Goal: Task Accomplishment & Management: Use online tool/utility

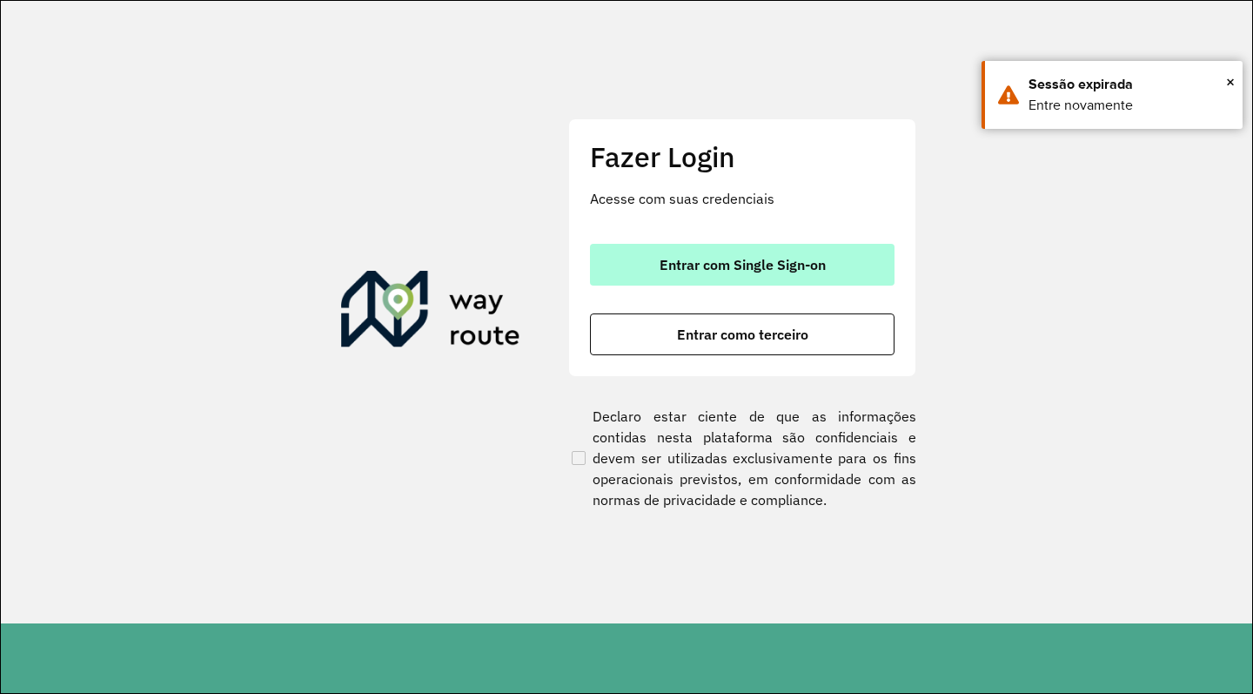
click at [688, 262] on span "Entrar com Single Sign-on" at bounding box center [743, 265] width 166 height 14
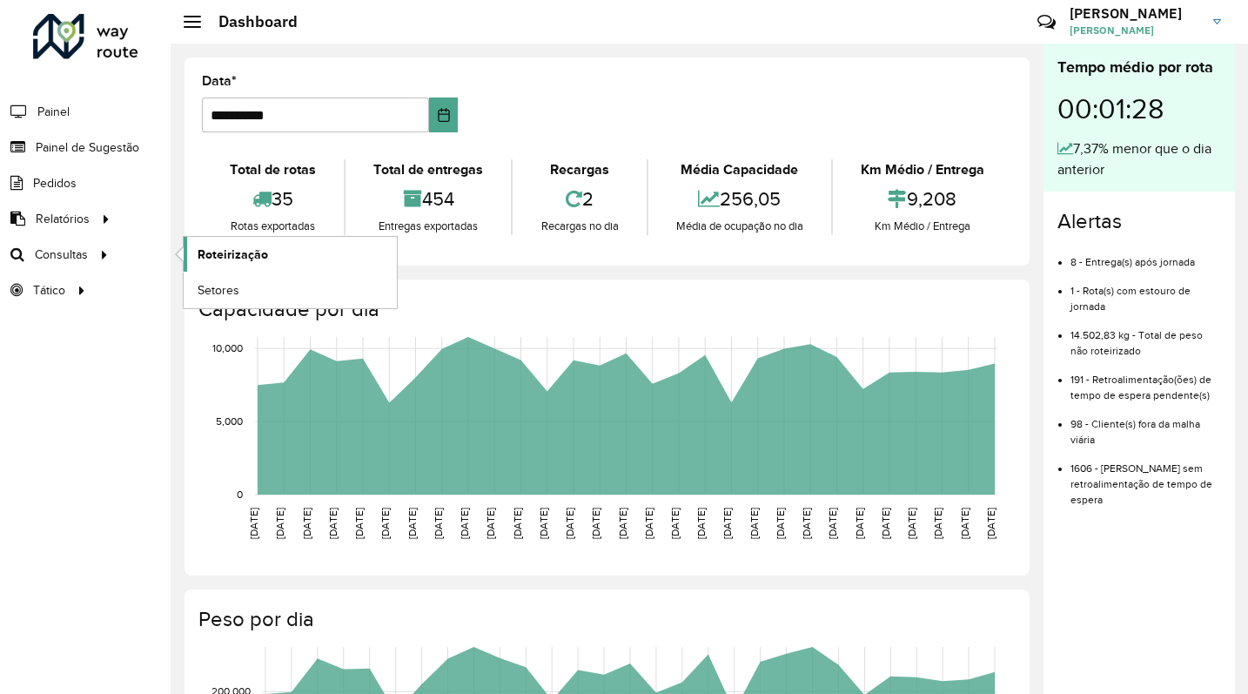
click at [245, 252] on span "Roteirização" at bounding box center [233, 254] width 70 height 18
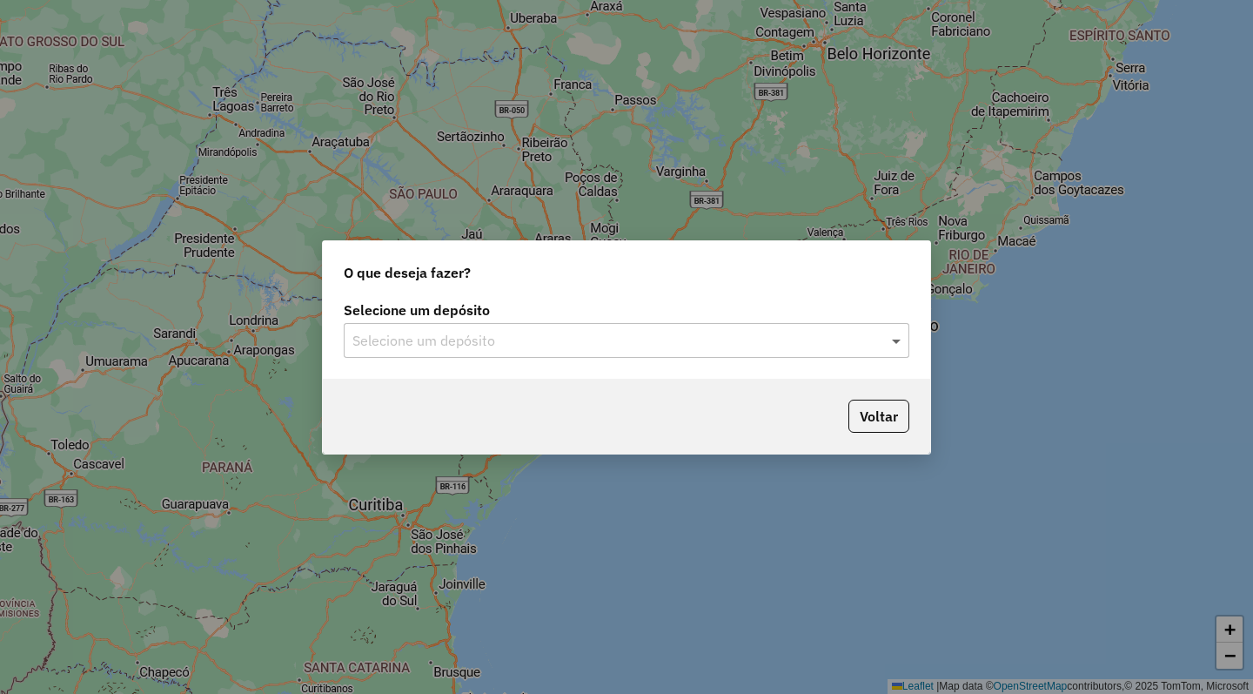
click at [898, 343] on span at bounding box center [899, 340] width 22 height 21
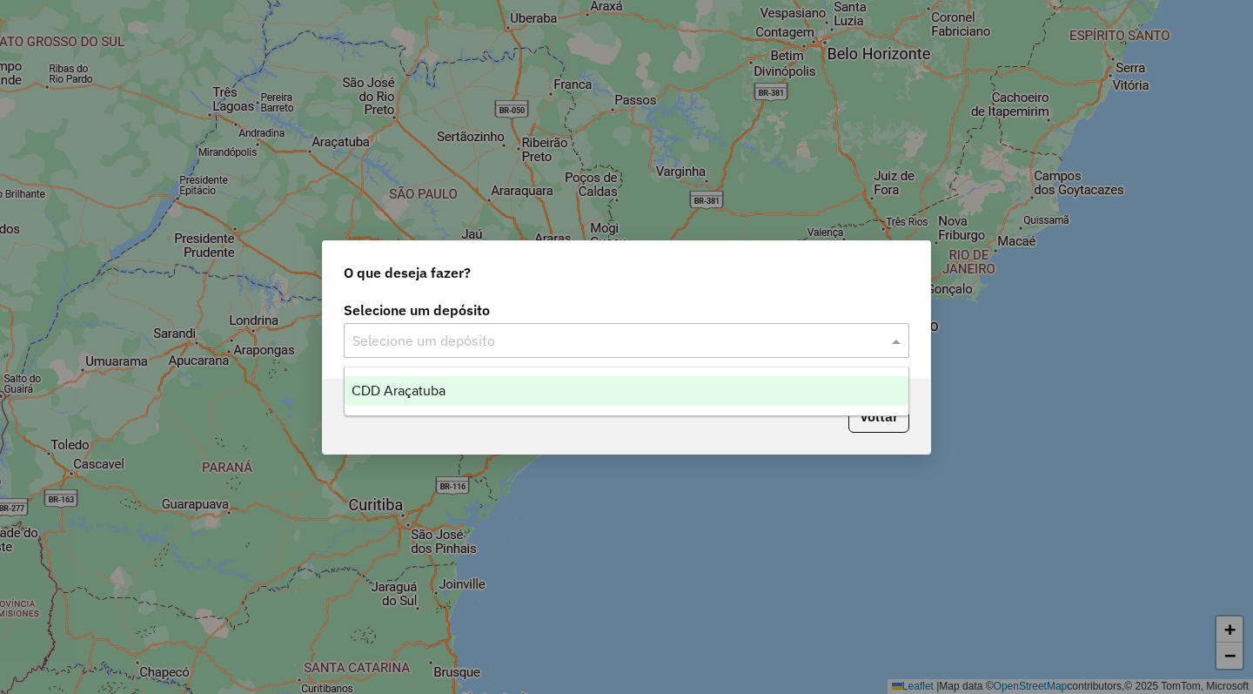
click at [431, 385] on span "CDD Araçatuba" at bounding box center [399, 390] width 94 height 15
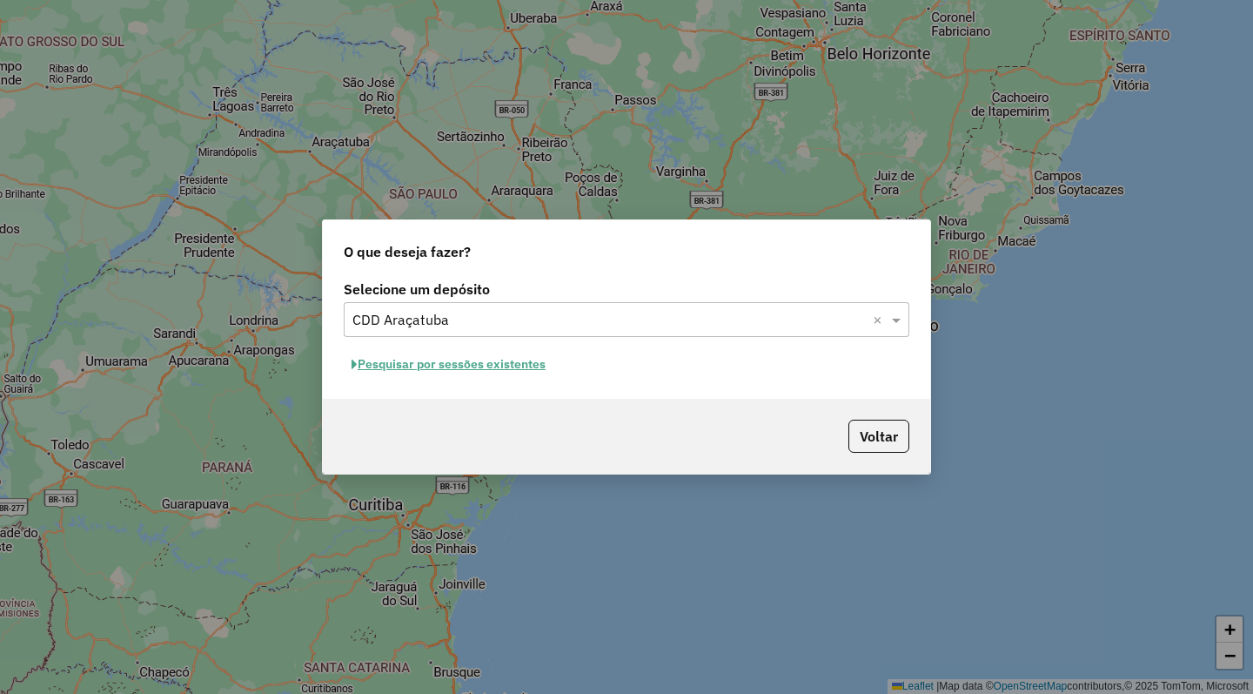
click at [442, 362] on button "Pesquisar por sessões existentes" at bounding box center [449, 364] width 210 height 27
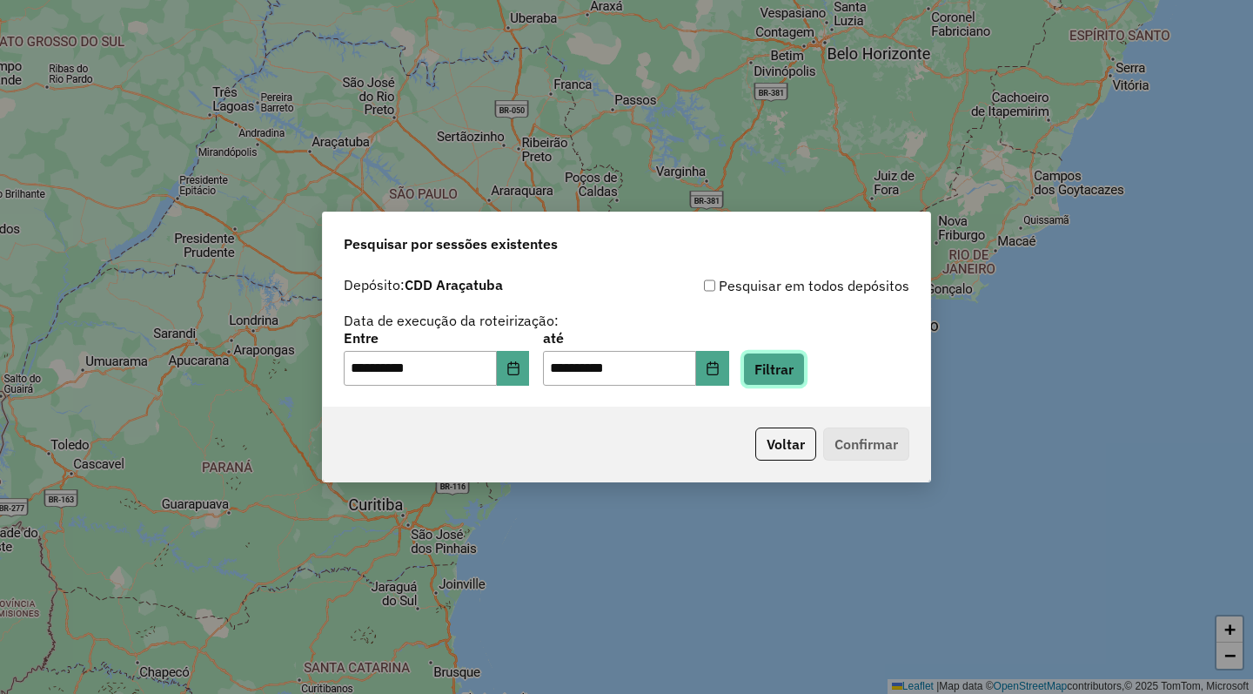
click at [805, 372] on button "Filtrar" at bounding box center [774, 368] width 62 height 33
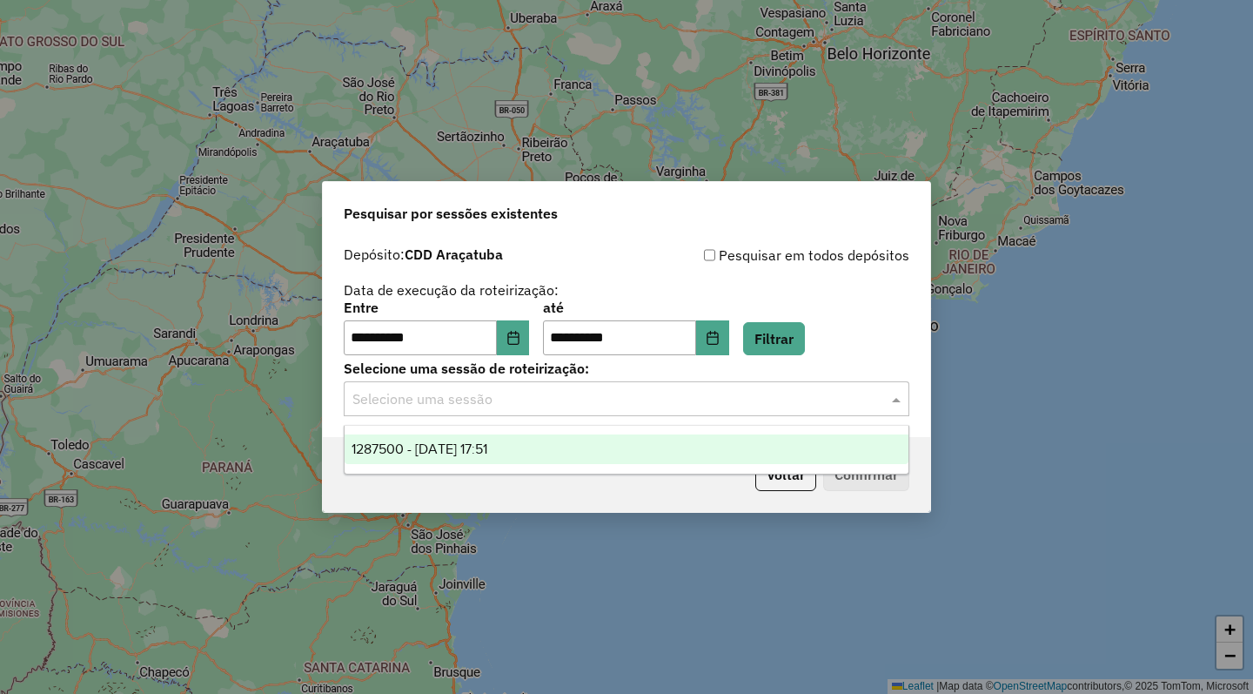
click at [586, 415] on div "Selecione uma sessão" at bounding box center [627, 398] width 566 height 35
click at [487, 453] on span "1287500 - 03/10/2025 17:51" at bounding box center [420, 448] width 136 height 15
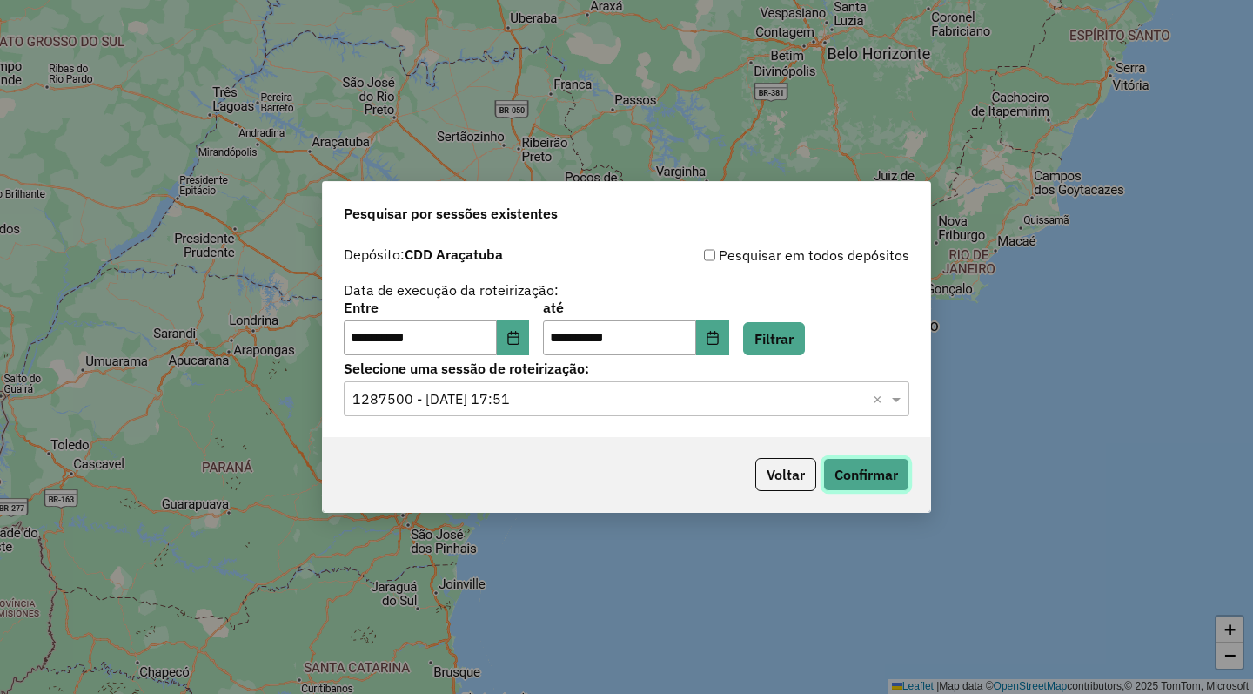
click at [864, 472] on button "Confirmar" at bounding box center [866, 474] width 86 height 33
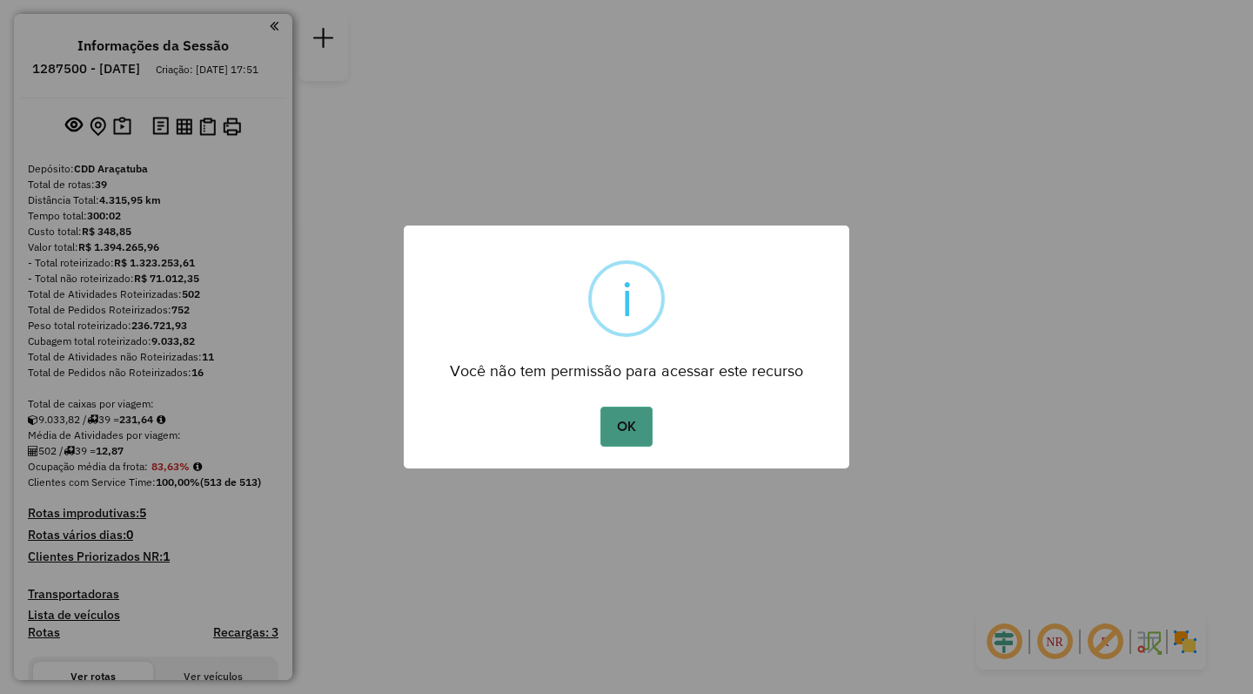
click at [627, 415] on button "OK" at bounding box center [625, 426] width 51 height 40
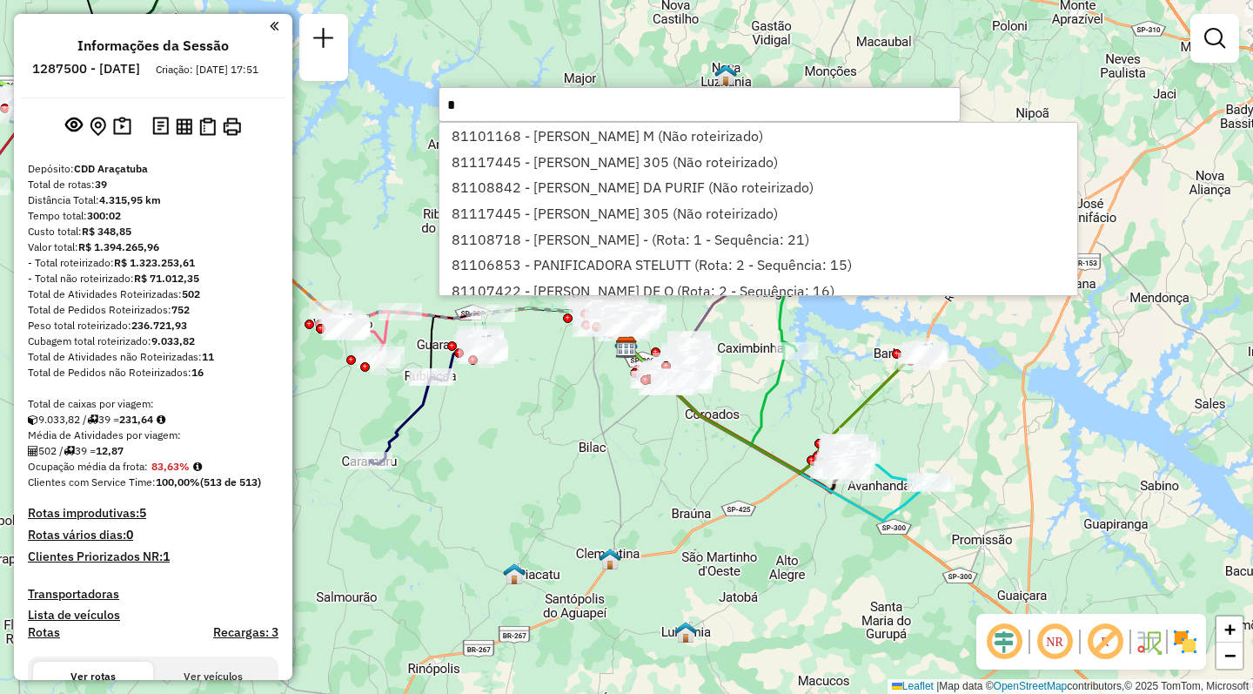
type input "*"
drag, startPoint x: 458, startPoint y: 102, endPoint x: 402, endPoint y: 104, distance: 55.7
click at [402, 104] on hb-router-mapa "Informações da Sessão 1287500 - [DATE] Criação: [DATE] 17:51 Depósito: CDD Araç…" at bounding box center [626, 347] width 1253 height 694
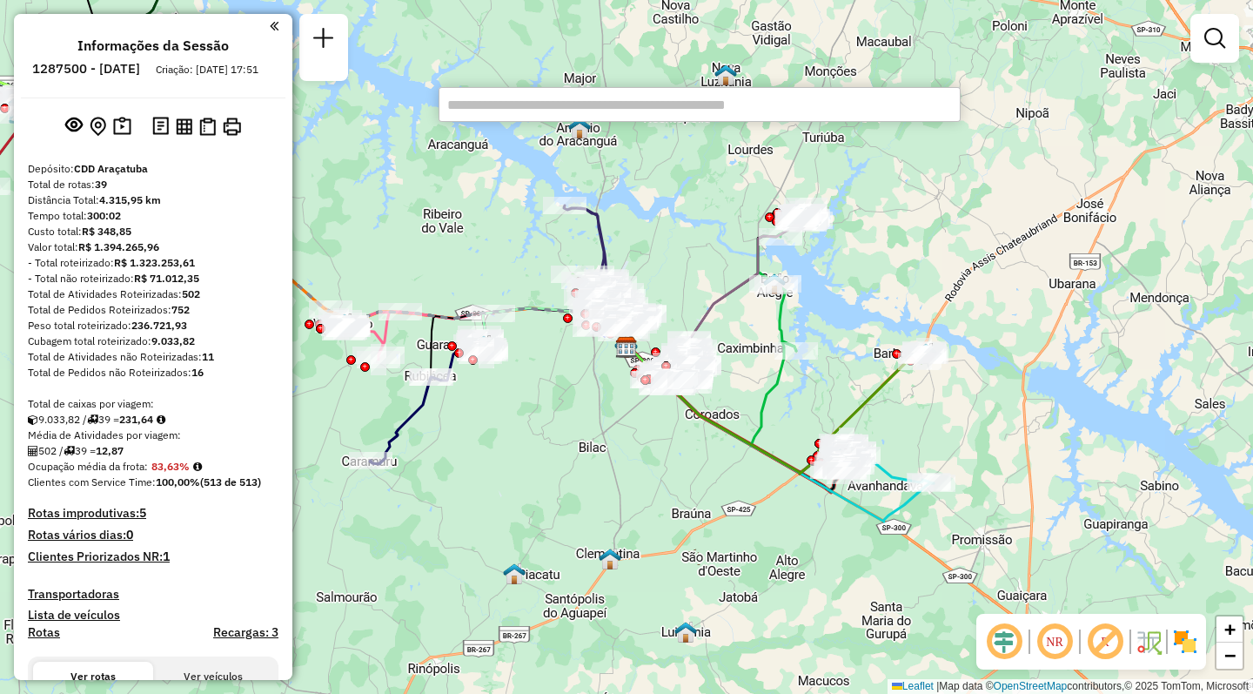
scroll to position [2379, 0]
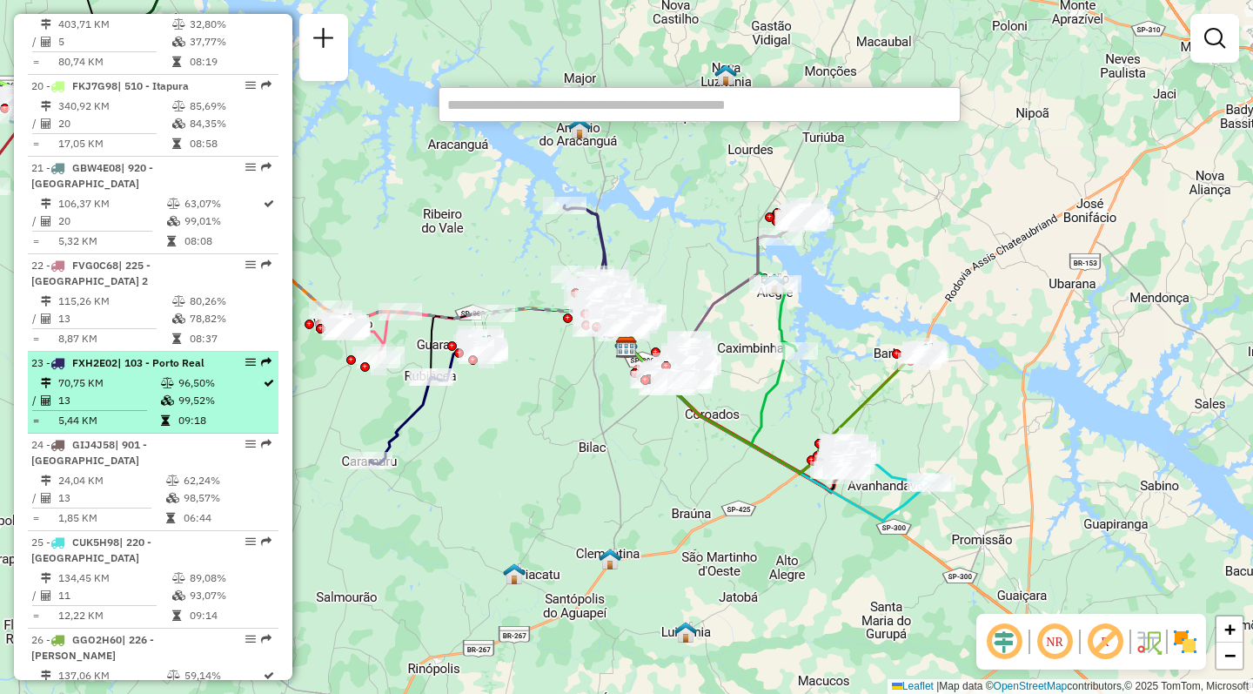
click at [184, 356] on span "| 103 - Porto Real" at bounding box center [160, 362] width 87 height 13
select select "**********"
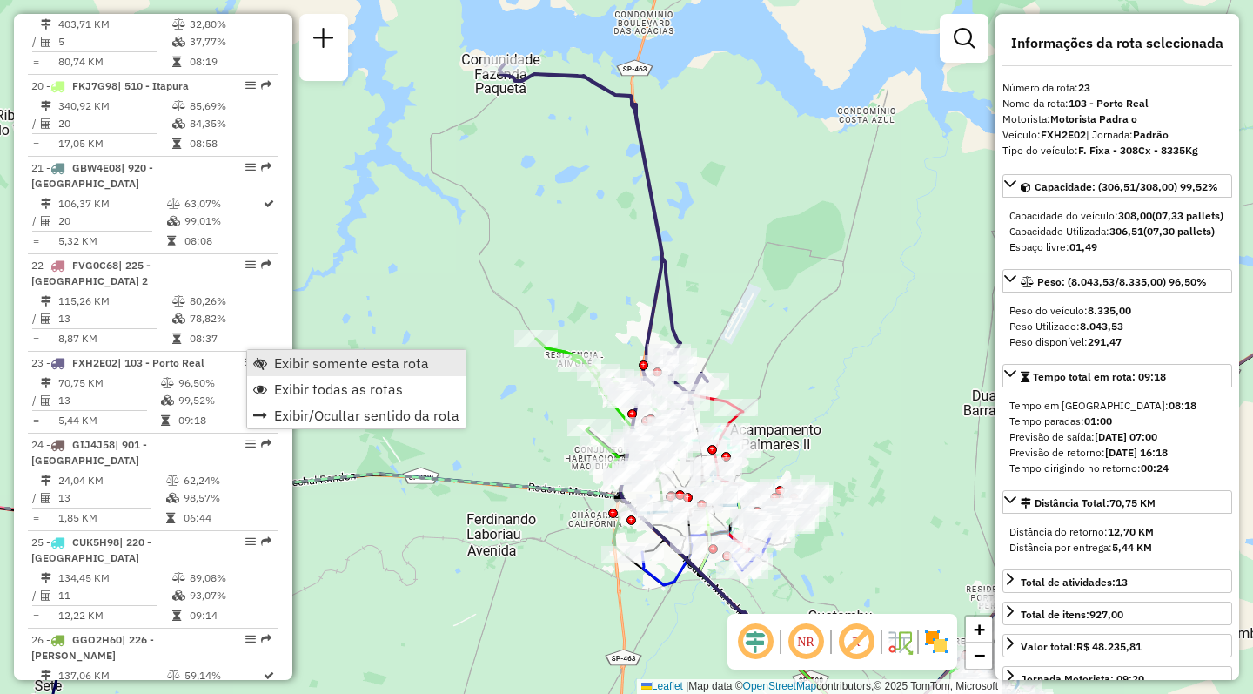
click at [321, 366] on span "Exibir somente esta rota" at bounding box center [351, 363] width 155 height 14
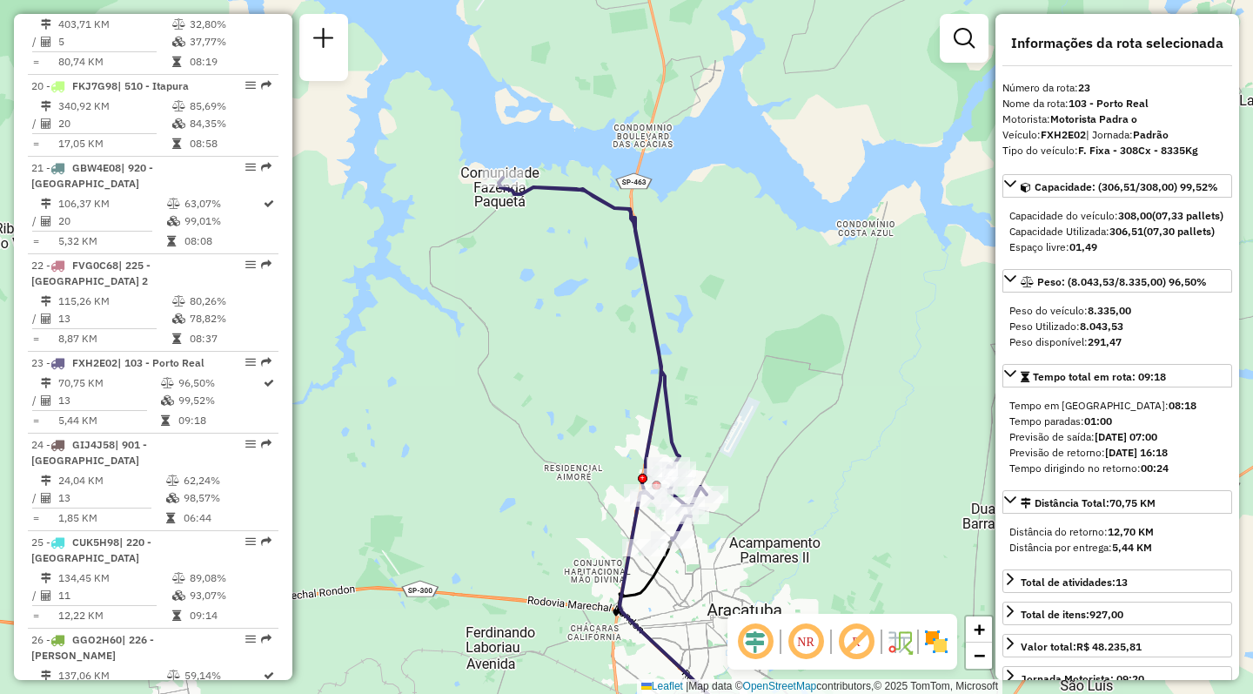
drag, startPoint x: 829, startPoint y: 319, endPoint x: 820, endPoint y: 453, distance: 134.3
click at [820, 453] on div "Janela de atendimento Grade de atendimento Capacidade Transportadoras Veículos …" at bounding box center [626, 347] width 1253 height 694
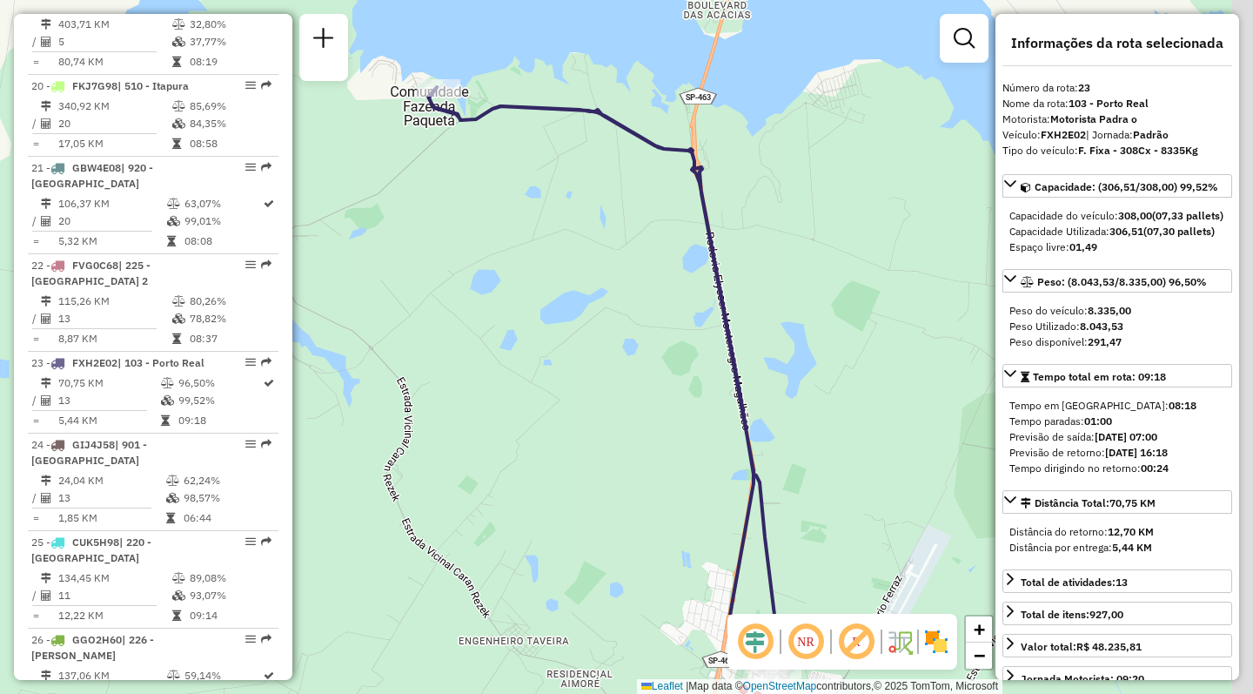
drag, startPoint x: 743, startPoint y: 456, endPoint x: 582, endPoint y: 251, distance: 260.9
click at [582, 251] on div "Janela de atendimento Grade de atendimento Capacidade Transportadoras Veículos …" at bounding box center [626, 347] width 1253 height 694
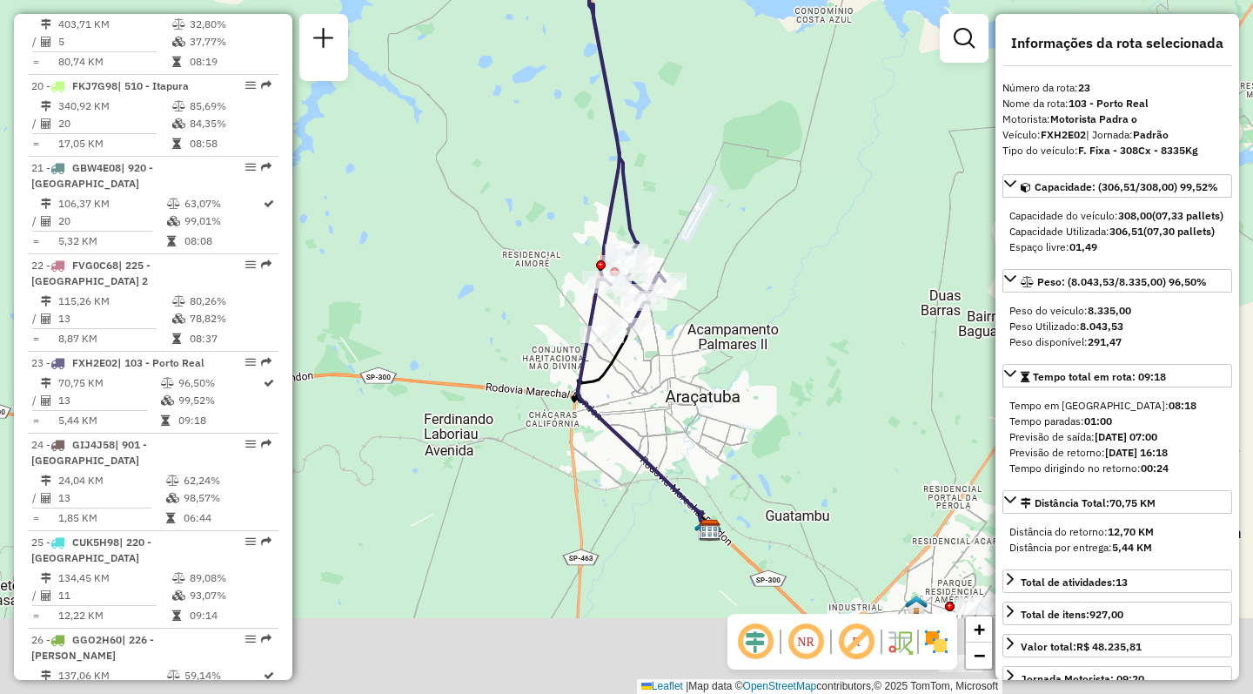
drag, startPoint x: 739, startPoint y: 585, endPoint x: 704, endPoint y: 403, distance: 185.2
click at [704, 403] on div "Janela de atendimento Grade de atendimento Capacidade Transportadoras Veículos …" at bounding box center [626, 347] width 1253 height 694
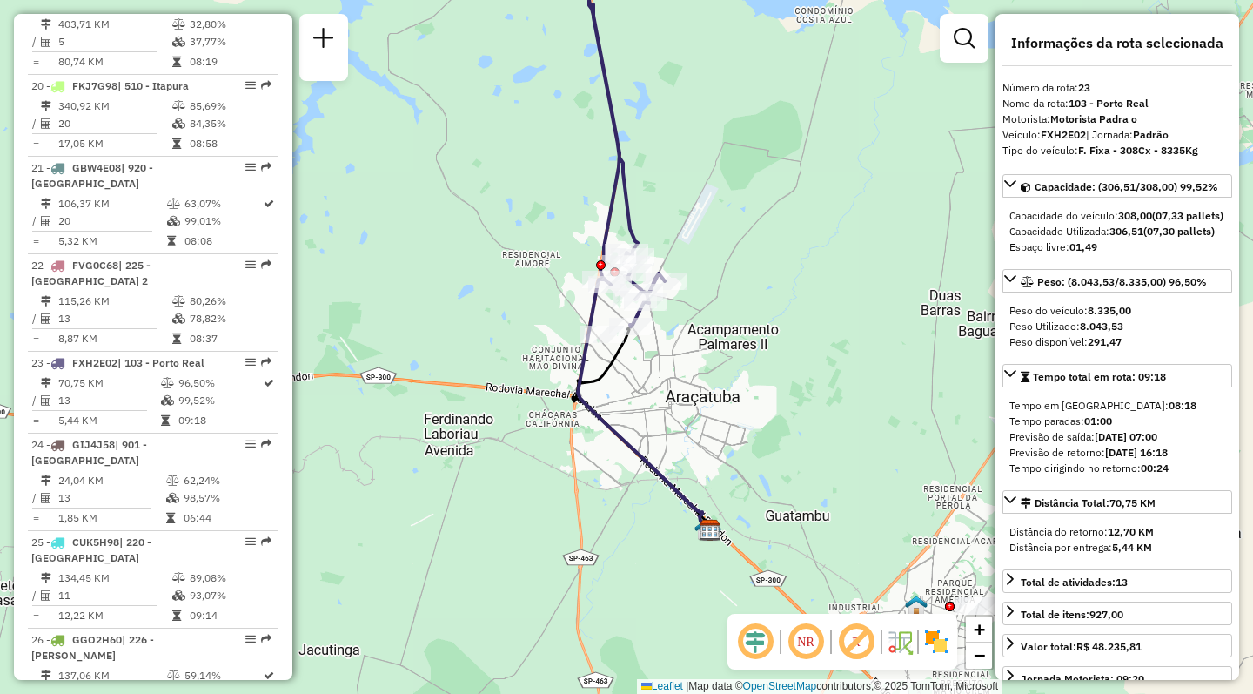
click at [932, 635] on img at bounding box center [936, 641] width 28 height 28
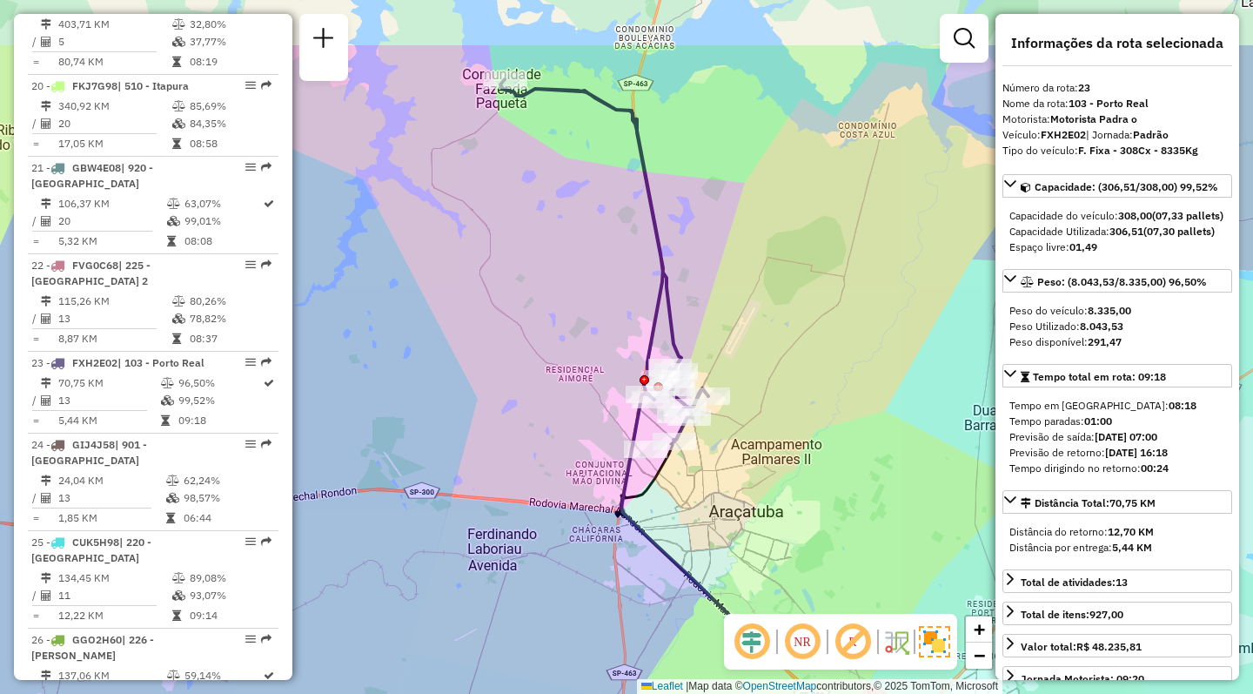
drag, startPoint x: 699, startPoint y: 271, endPoint x: 742, endPoint y: 388, distance: 125.3
click at [742, 388] on div "Janela de atendimento Grade de atendimento Capacidade Transportadoras Veículos …" at bounding box center [626, 347] width 1253 height 694
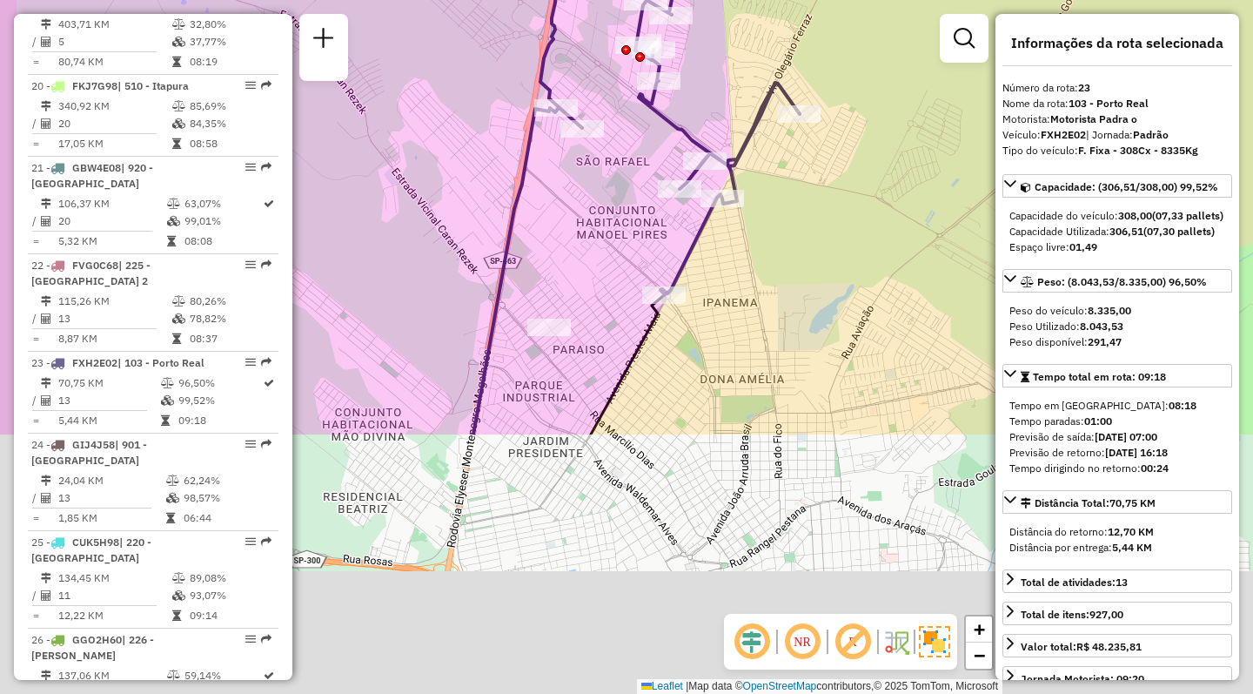
drag, startPoint x: 727, startPoint y: 498, endPoint x: 752, endPoint y: 258, distance: 240.5
click at [752, 258] on div "Janela de atendimento Grade de atendimento Capacidade Transportadoras Veículos …" at bounding box center [626, 347] width 1253 height 694
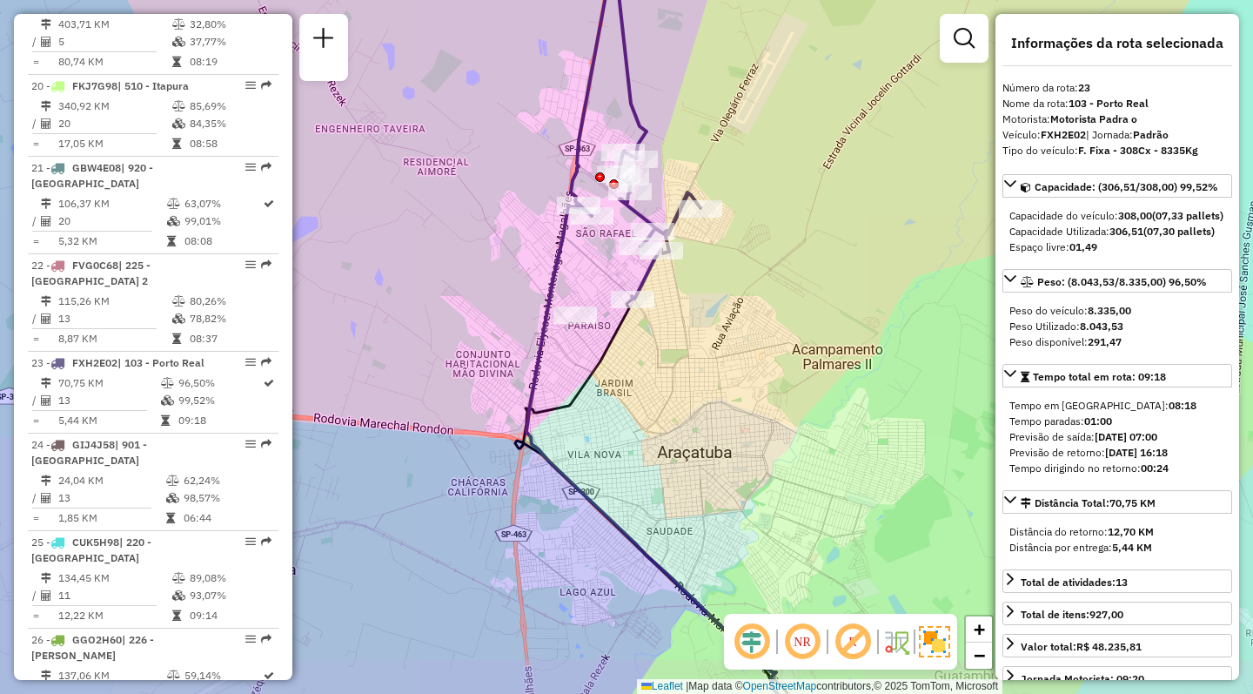
drag, startPoint x: 591, startPoint y: 226, endPoint x: 599, endPoint y: 501, distance: 275.1
click at [599, 501] on div "Janela de atendimento Grade de atendimento Capacidade Transportadoras Veículos …" at bounding box center [626, 347] width 1253 height 694
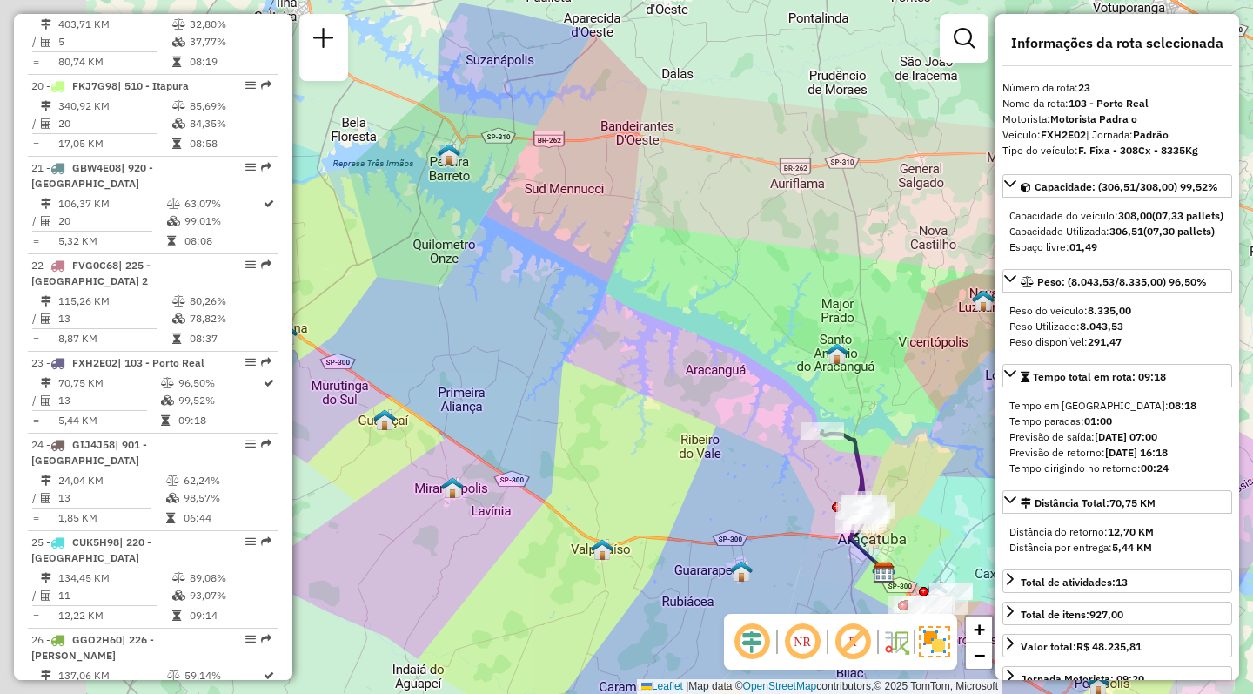
drag, startPoint x: 501, startPoint y: 321, endPoint x: 729, endPoint y: 316, distance: 228.0
click at [729, 316] on div "Janela de atendimento Grade de atendimento Capacidade Transportadoras Veículos …" at bounding box center [626, 347] width 1253 height 694
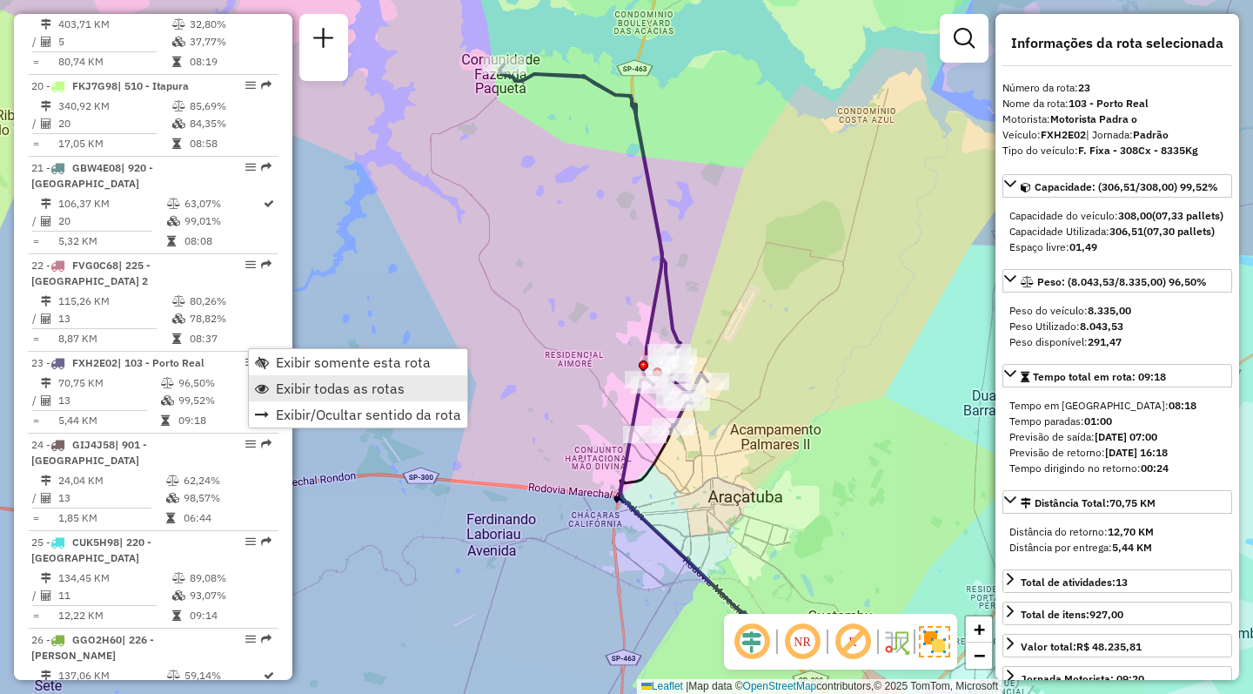
click at [297, 387] on span "Exibir todas as rotas" at bounding box center [340, 388] width 129 height 14
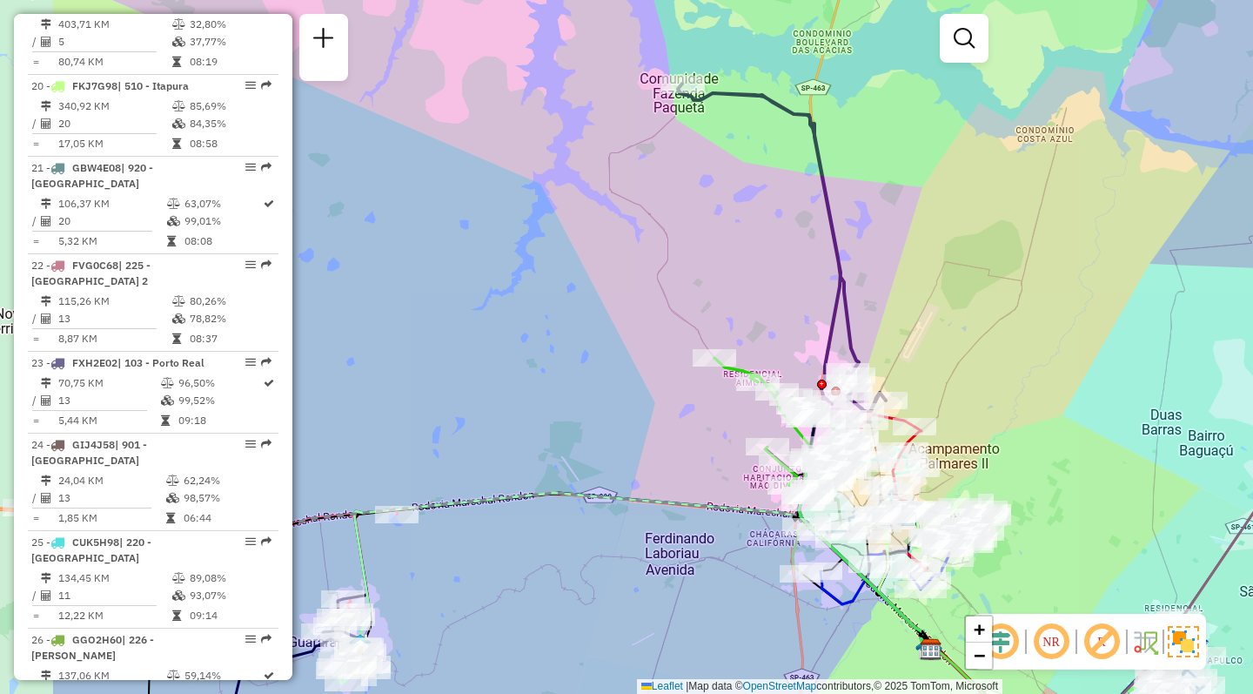
drag, startPoint x: 384, startPoint y: 345, endPoint x: 1229, endPoint y: 372, distance: 845.4
click at [1224, 373] on div "Janela de atendimento Grade de atendimento Capacidade Transportadoras Veículos …" at bounding box center [626, 347] width 1253 height 694
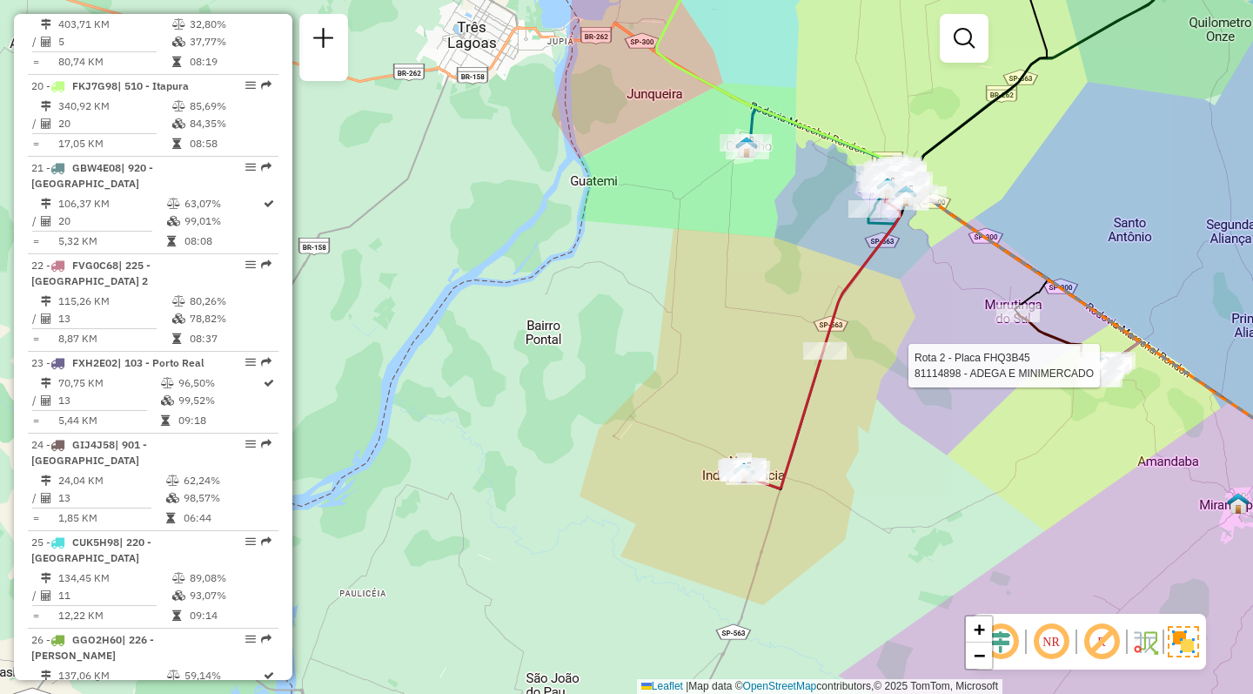
drag, startPoint x: 880, startPoint y: 534, endPoint x: 866, endPoint y: 437, distance: 98.4
click at [866, 437] on div "Rota 5 - Placa FJP3B79 81115840 - ALINE MARIA Rota 2 - Placa FHQ3B45 81114898 -…" at bounding box center [626, 347] width 1253 height 694
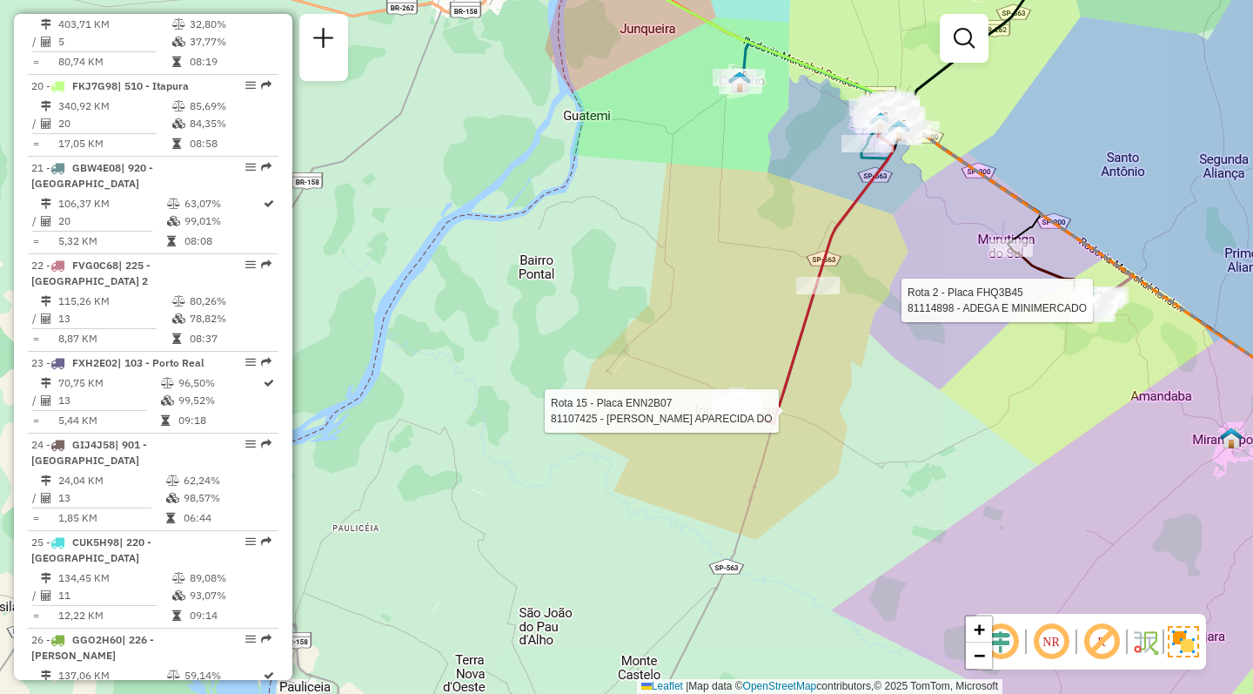
select select "**********"
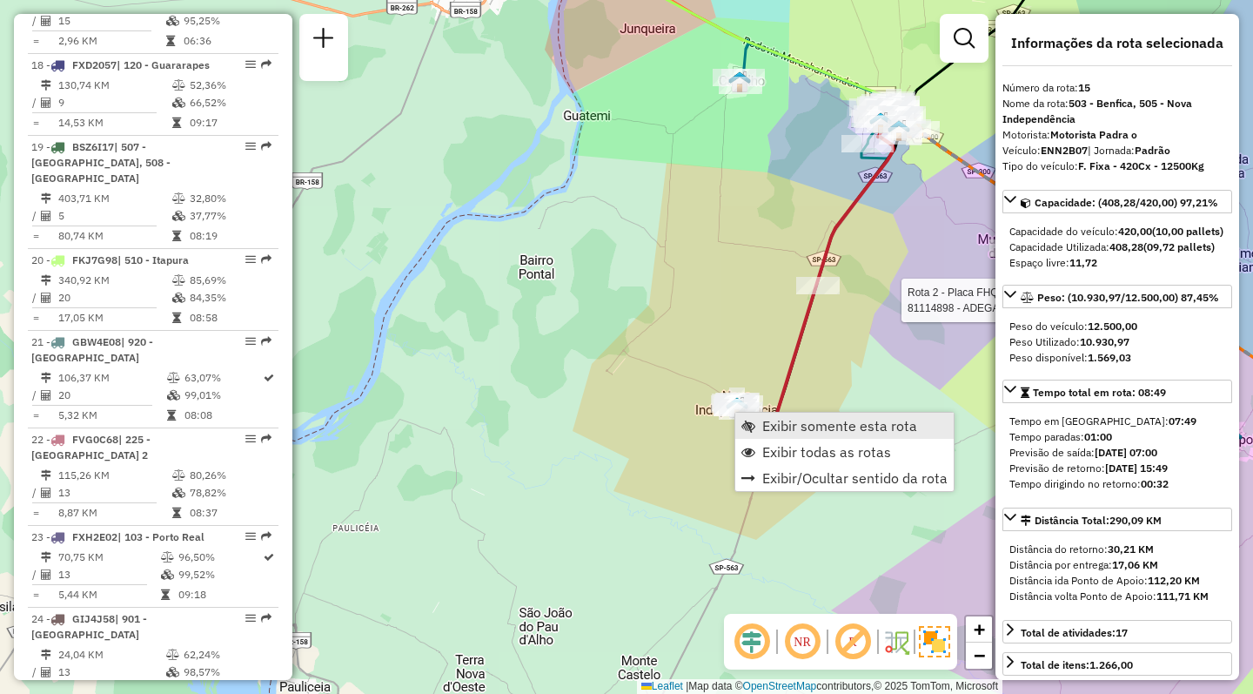
scroll to position [1953, 0]
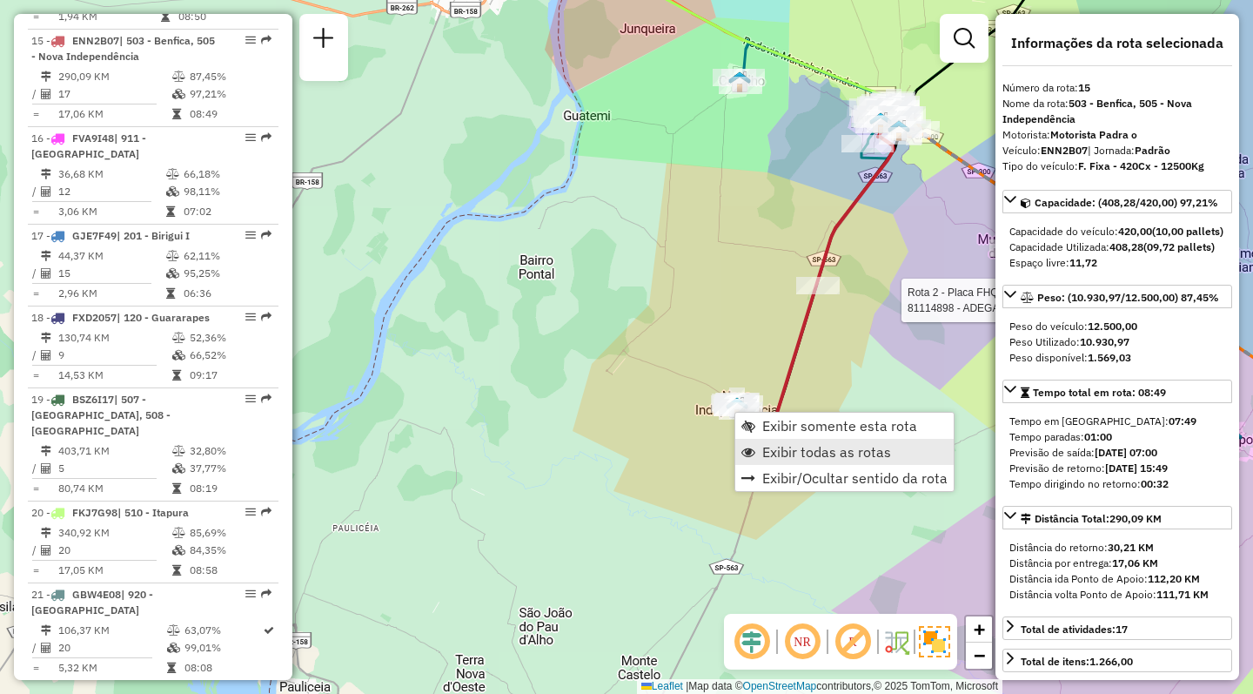
click at [790, 453] on span "Exibir todas as rotas" at bounding box center [826, 452] width 129 height 14
click at [796, 417] on span "Exibir somente esta rota" at bounding box center [851, 424] width 155 height 14
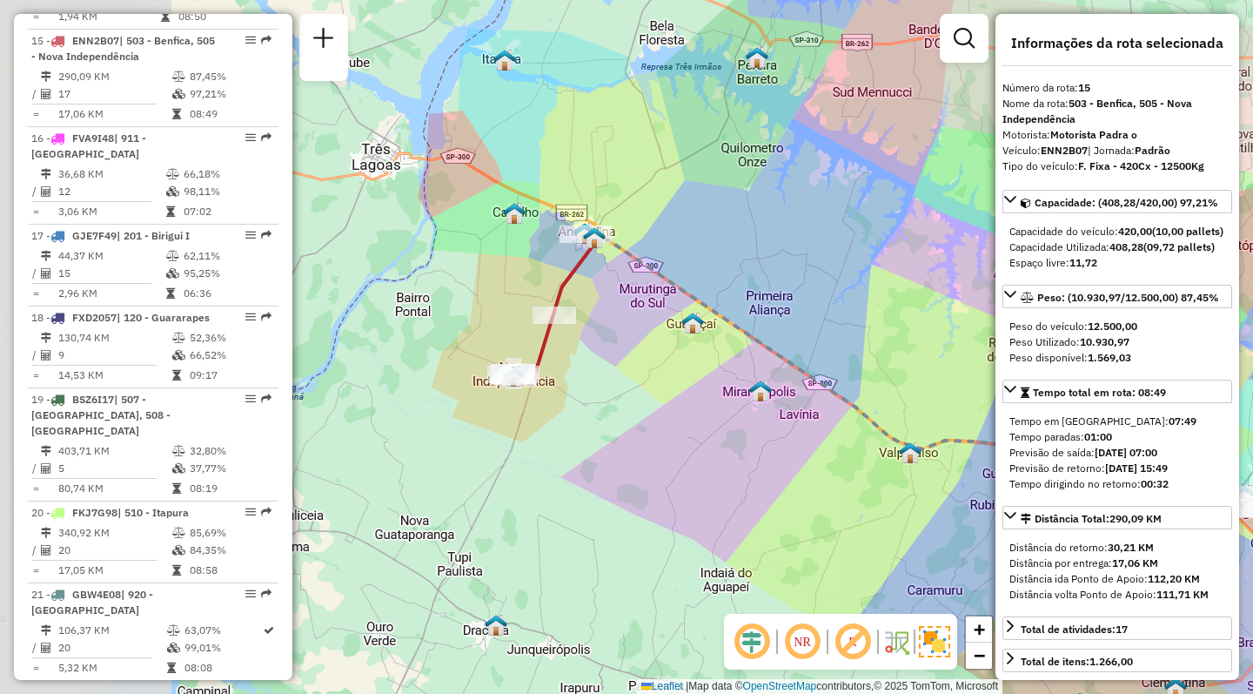
drag, startPoint x: 513, startPoint y: 411, endPoint x: 745, endPoint y: 419, distance: 231.6
click at [745, 419] on div "Janela de atendimento Grade de atendimento Capacidade Transportadoras Veículos …" at bounding box center [626, 347] width 1253 height 694
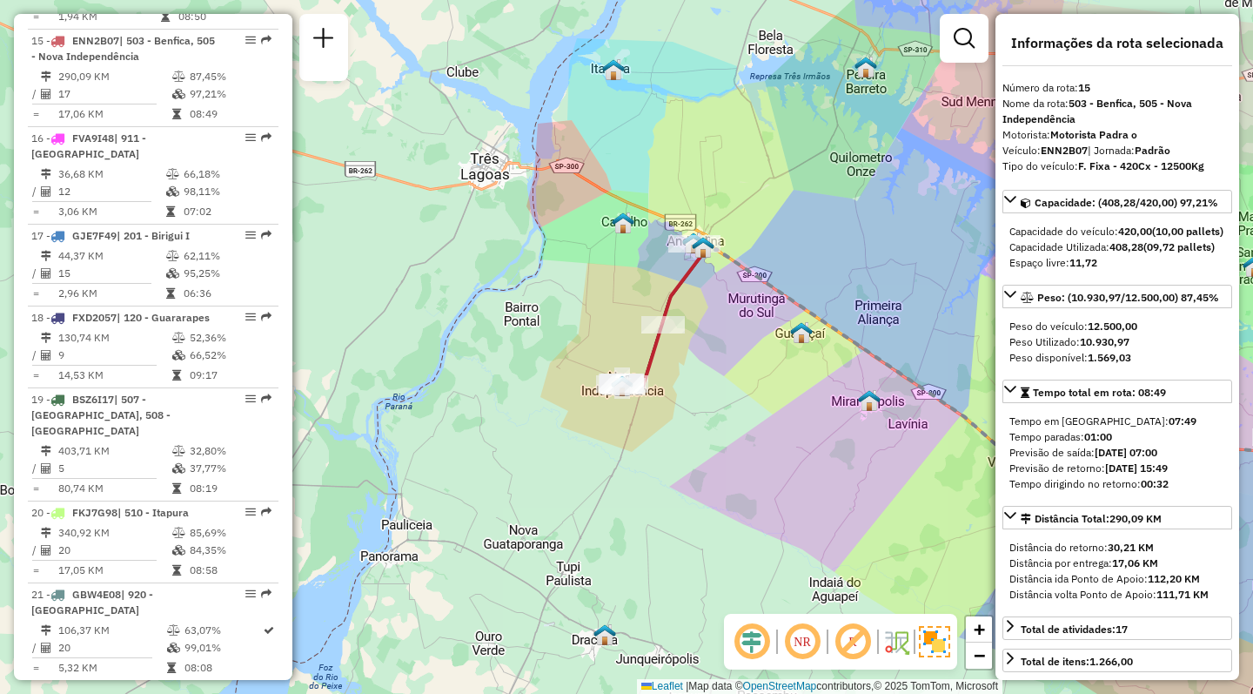
drag, startPoint x: 687, startPoint y: 466, endPoint x: 683, endPoint y: 537, distance: 70.6
click at [683, 537] on div "Janela de atendimento Grade de atendimento Capacidade Transportadoras Veículos …" at bounding box center [626, 347] width 1253 height 694
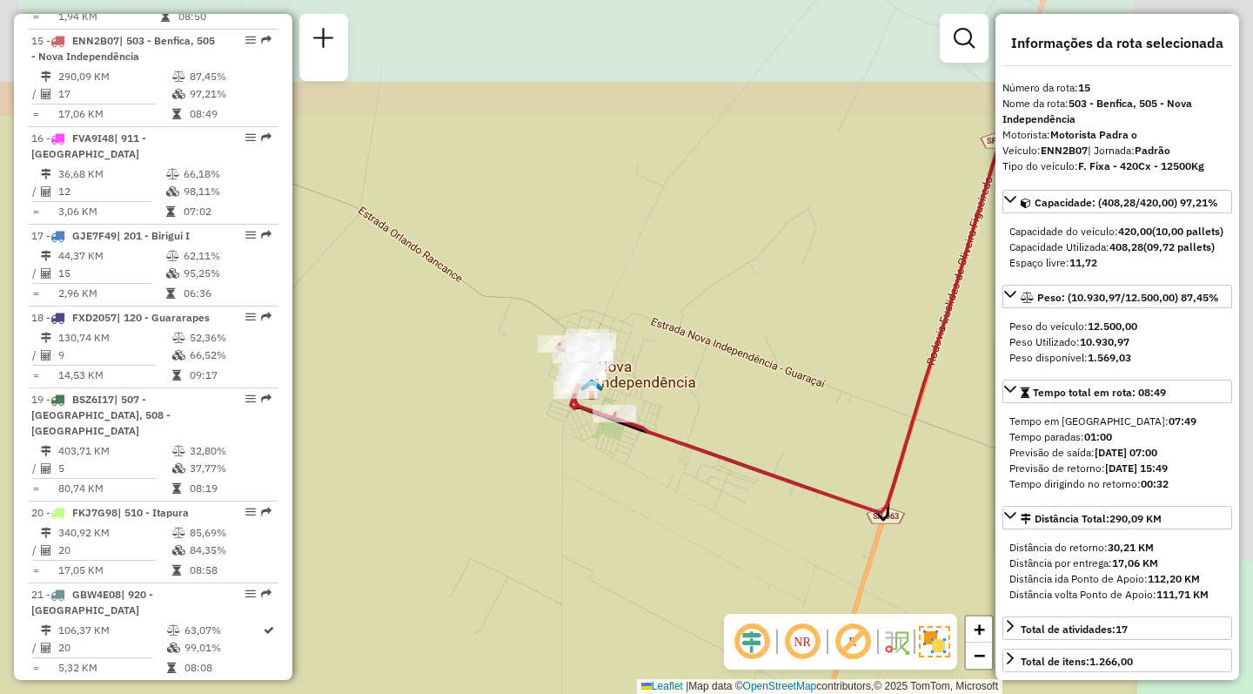
drag, startPoint x: 681, startPoint y: 405, endPoint x: 423, endPoint y: 561, distance: 301.7
click at [423, 561] on div "Janela de atendimento Grade de atendimento Capacidade Transportadoras Veículos …" at bounding box center [626, 347] width 1253 height 694
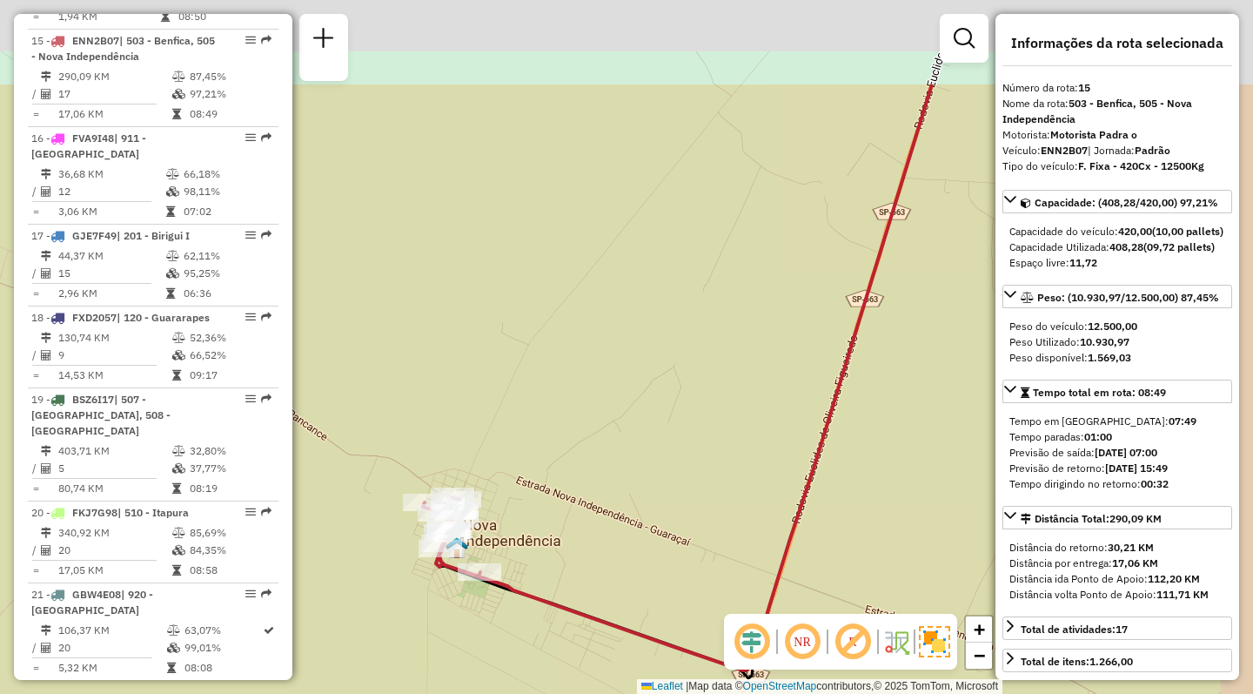
drag, startPoint x: 702, startPoint y: 483, endPoint x: 582, endPoint y: 606, distance: 171.7
click at [586, 599] on div "Janela de atendimento Grade de atendimento Capacidade Transportadoras Veículos …" at bounding box center [626, 347] width 1253 height 694
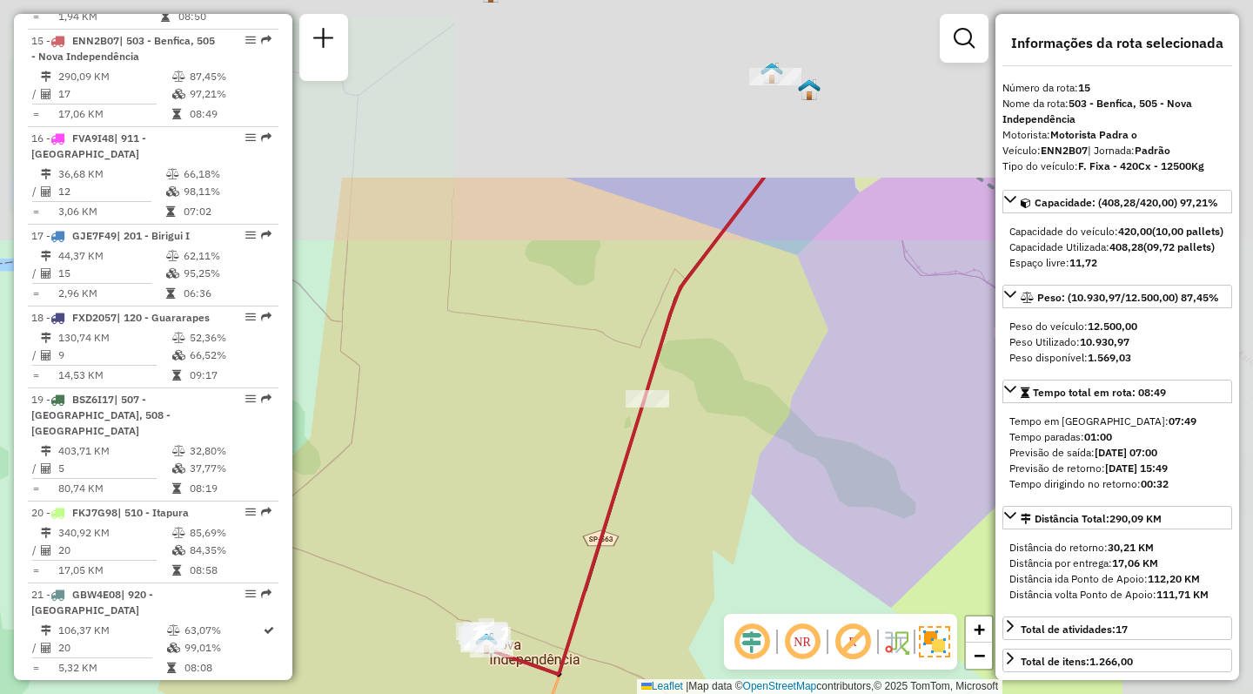
drag, startPoint x: 879, startPoint y: 242, endPoint x: 615, endPoint y: 496, distance: 366.2
click at [612, 499] on icon at bounding box center [621, 426] width 286 height 496
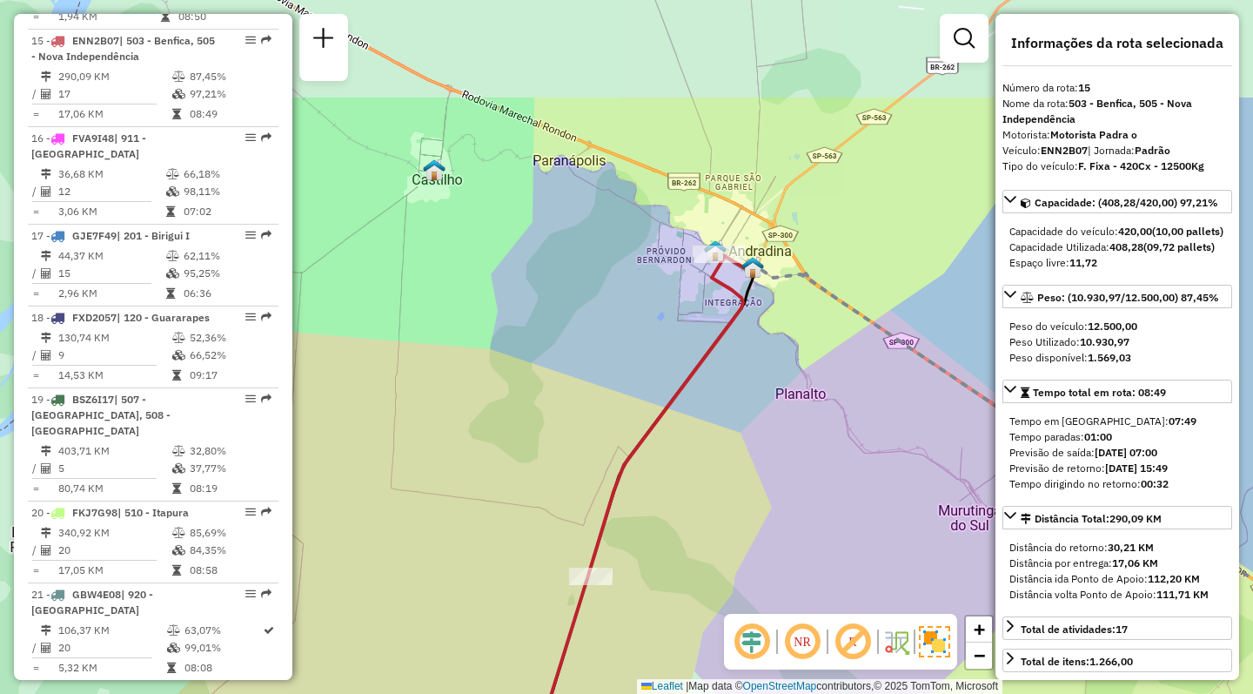
drag, startPoint x: 694, startPoint y: 206, endPoint x: 649, endPoint y: 373, distance: 172.9
click at [649, 373] on div "Janela de atendimento Grade de atendimento Capacidade Transportadoras Veículos …" at bounding box center [626, 347] width 1253 height 694
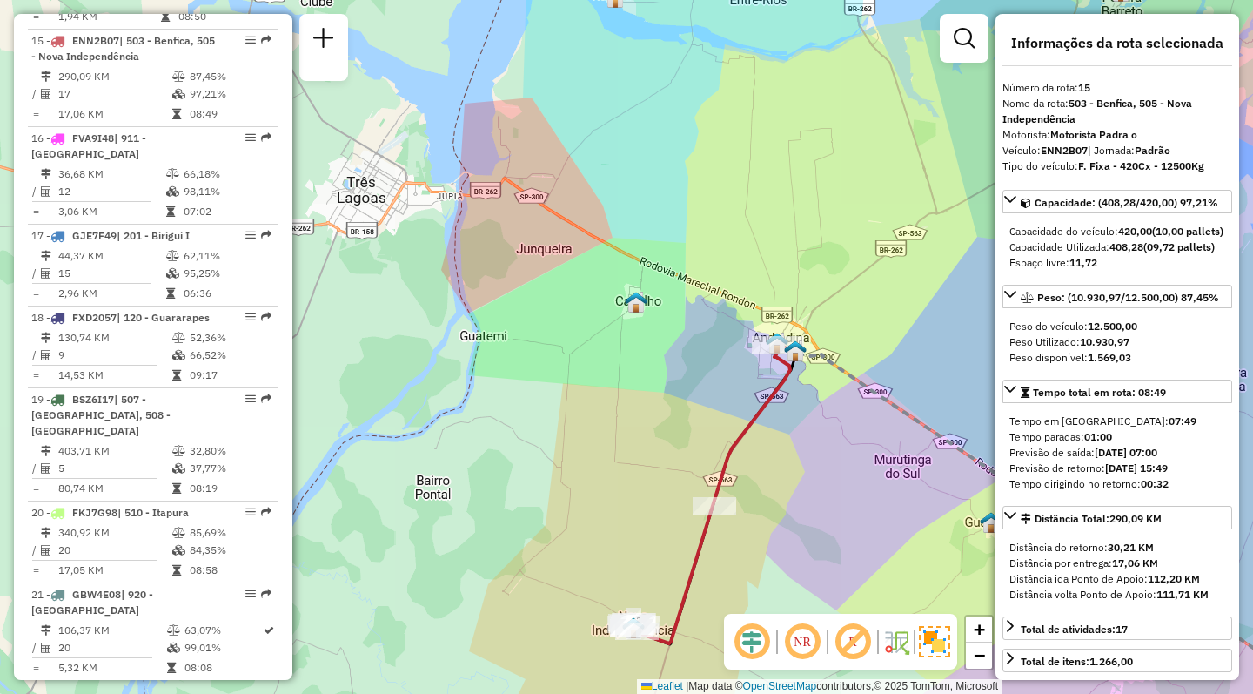
drag, startPoint x: 569, startPoint y: 432, endPoint x: 652, endPoint y: 432, distance: 82.7
click at [652, 432] on div "Janela de atendimento Grade de atendimento Capacidade Transportadoras Veículos …" at bounding box center [626, 347] width 1253 height 694
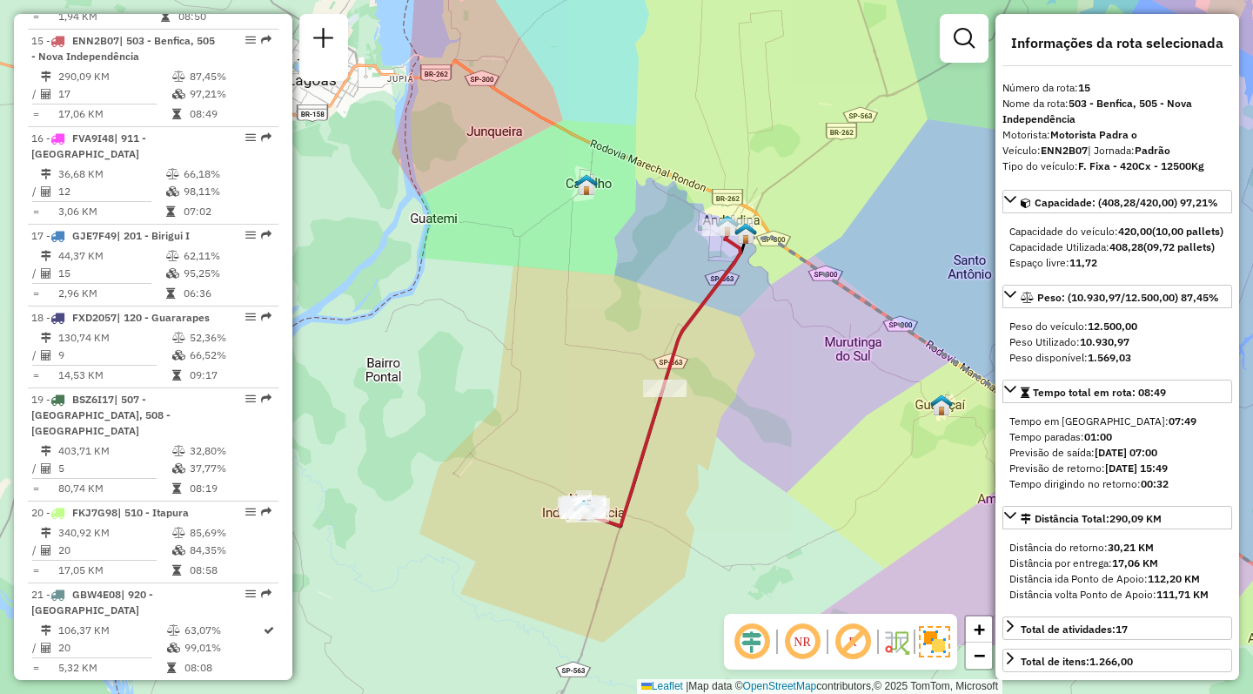
drag, startPoint x: 639, startPoint y: 496, endPoint x: 589, endPoint y: 365, distance: 139.6
click at [589, 365] on div "Janela de atendimento Grade de atendimento Capacidade Transportadoras Veículos …" at bounding box center [626, 347] width 1253 height 694
